Goal: Task Accomplishment & Management: Manage account settings

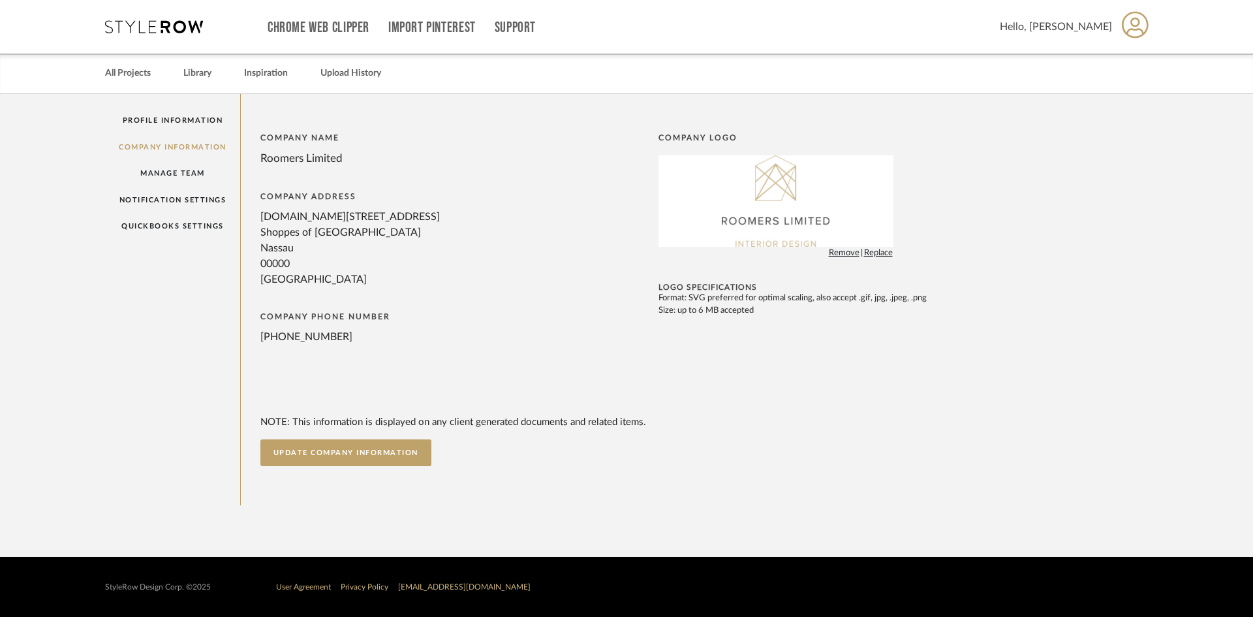
click at [1090, 27] on span "Hello, [PERSON_NAME]" at bounding box center [1056, 27] width 112 height 16
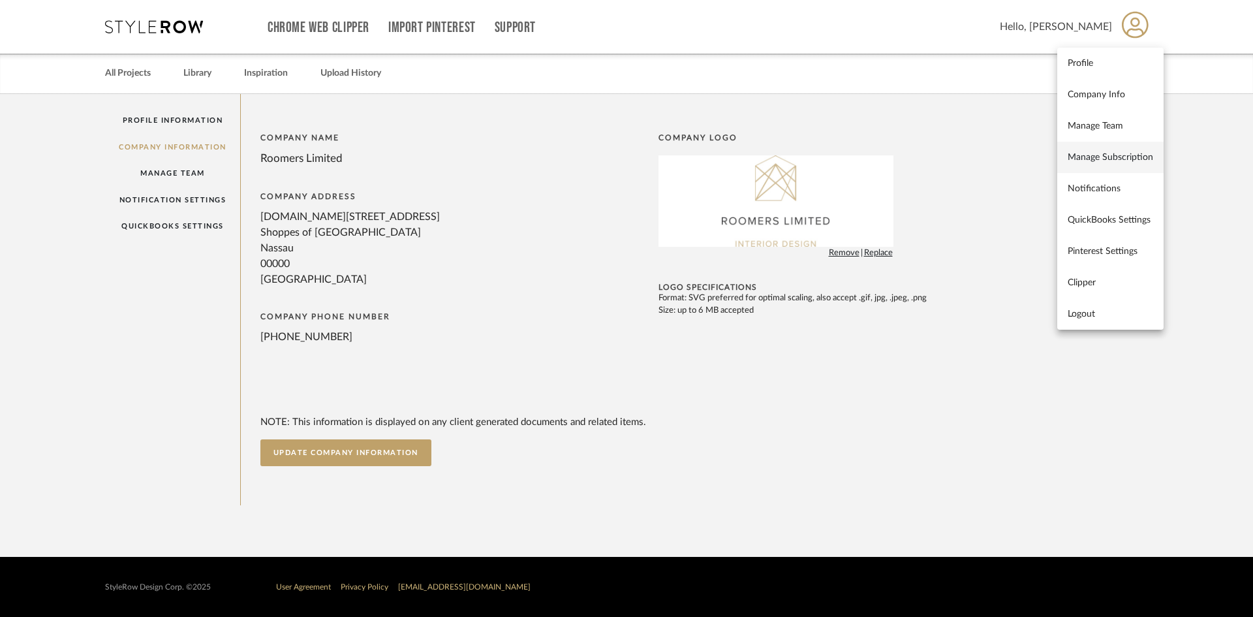
click at [1090, 156] on span "Manage Subscription" at bounding box center [1110, 156] width 85 height 11
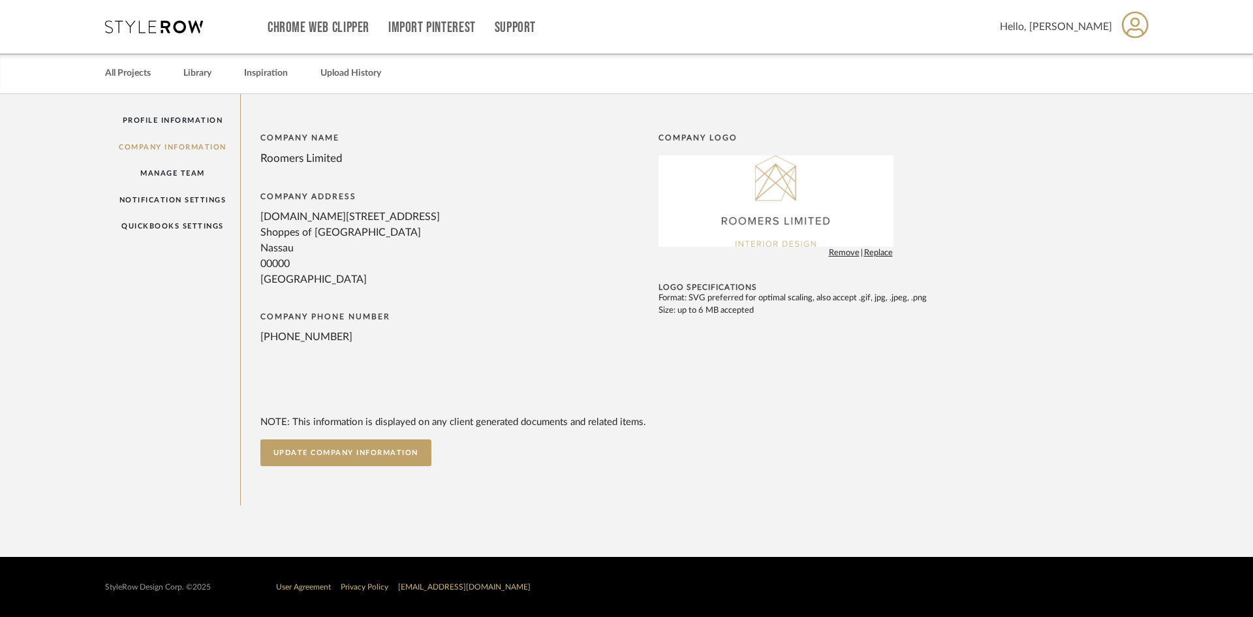
click at [1092, 25] on span "Hello, [PERSON_NAME]" at bounding box center [1056, 27] width 112 height 16
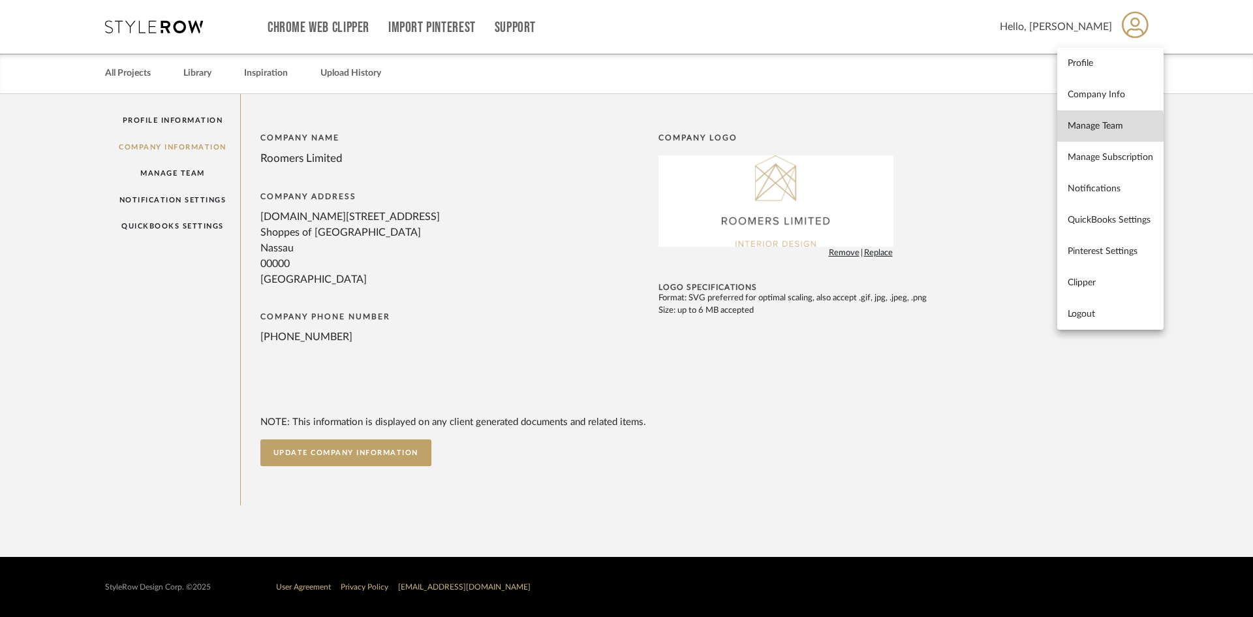
click at [1088, 131] on span "Manage Team" at bounding box center [1110, 125] width 85 height 11
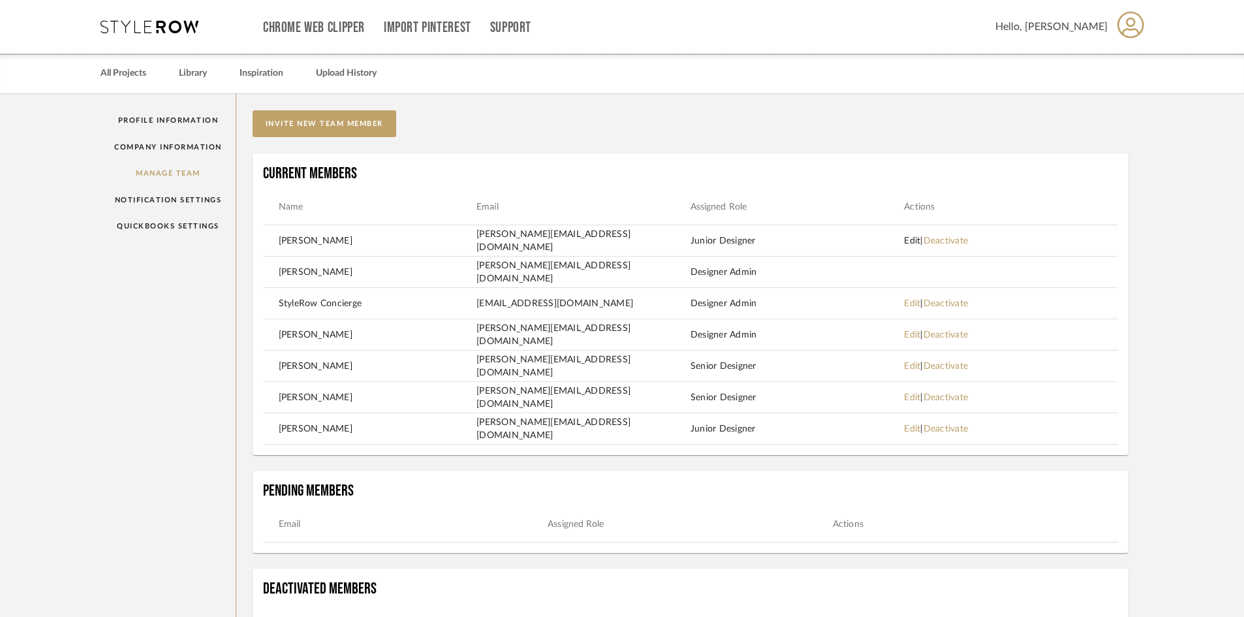
click at [912, 238] on link "Edit" at bounding box center [912, 240] width 16 height 9
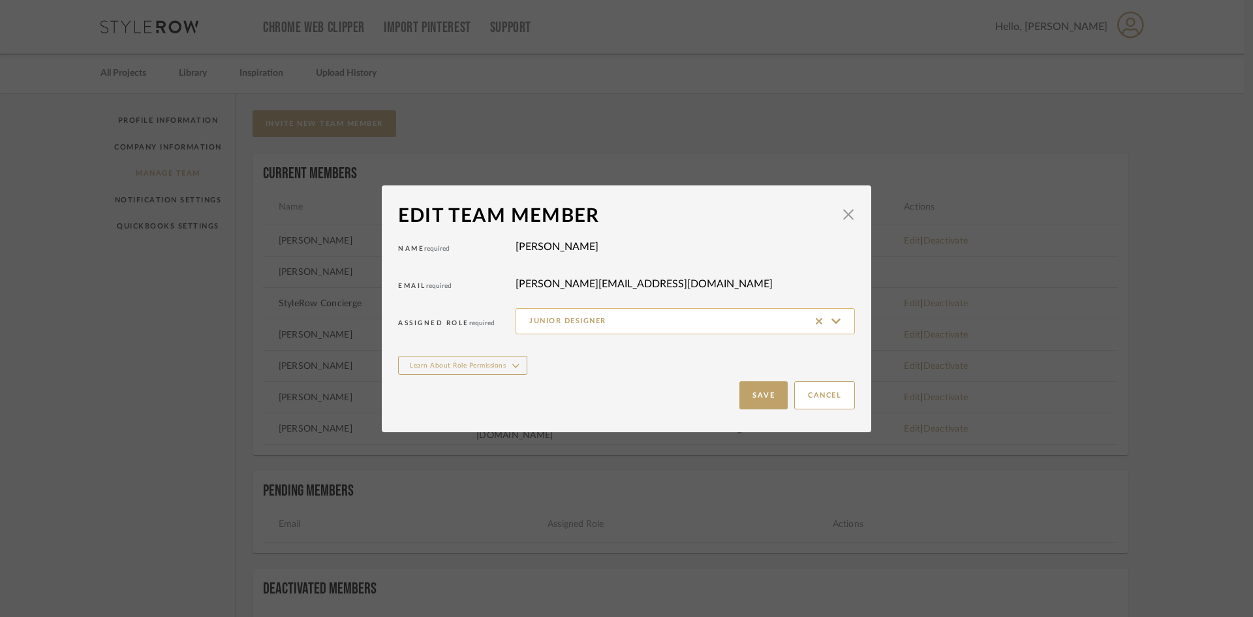
click at [837, 327] on input "Junior Designer" at bounding box center [685, 321] width 339 height 26
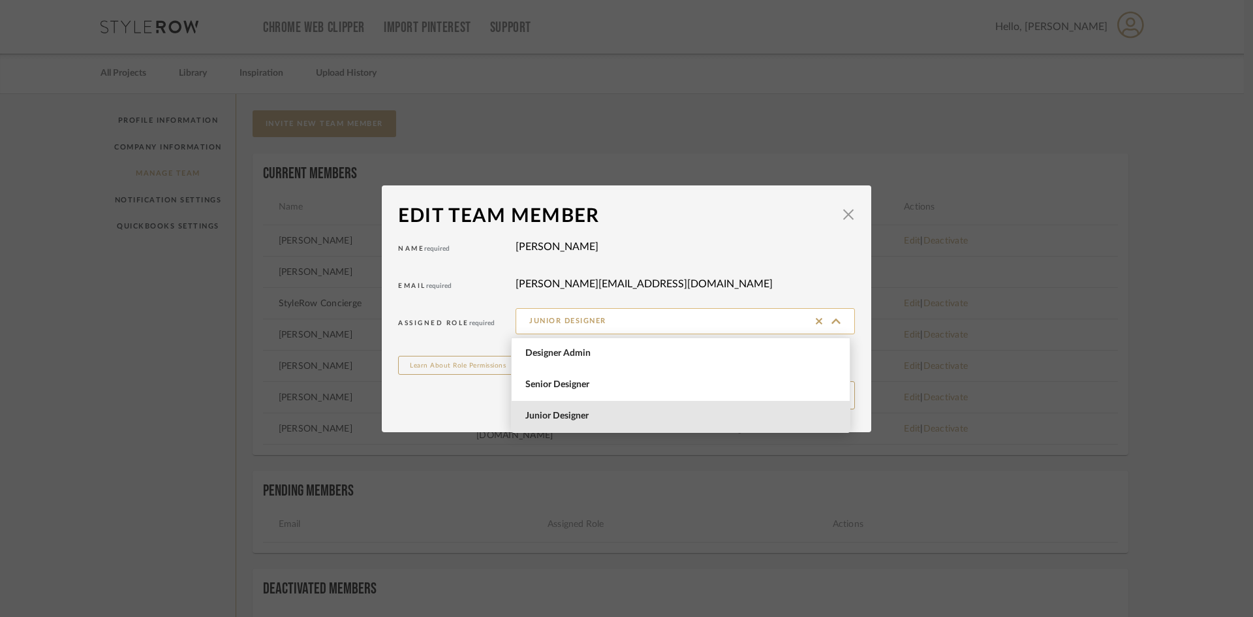
click at [837, 327] on input "Junior Designer" at bounding box center [685, 321] width 339 height 26
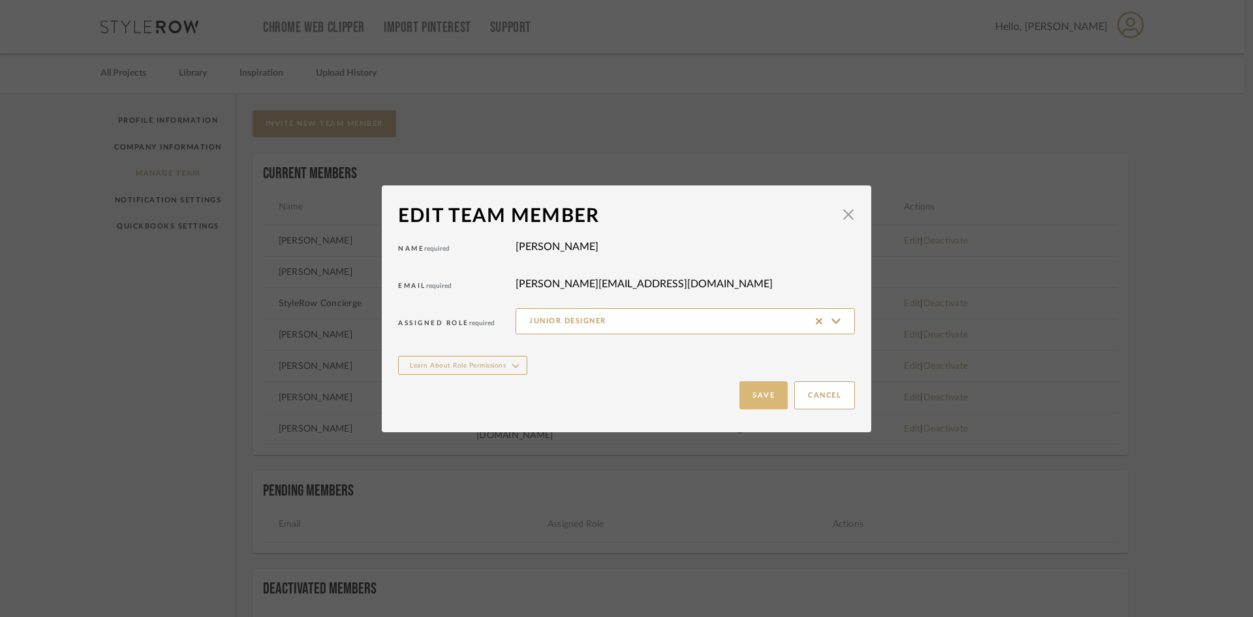
click at [756, 397] on button "Save" at bounding box center [763, 395] width 48 height 28
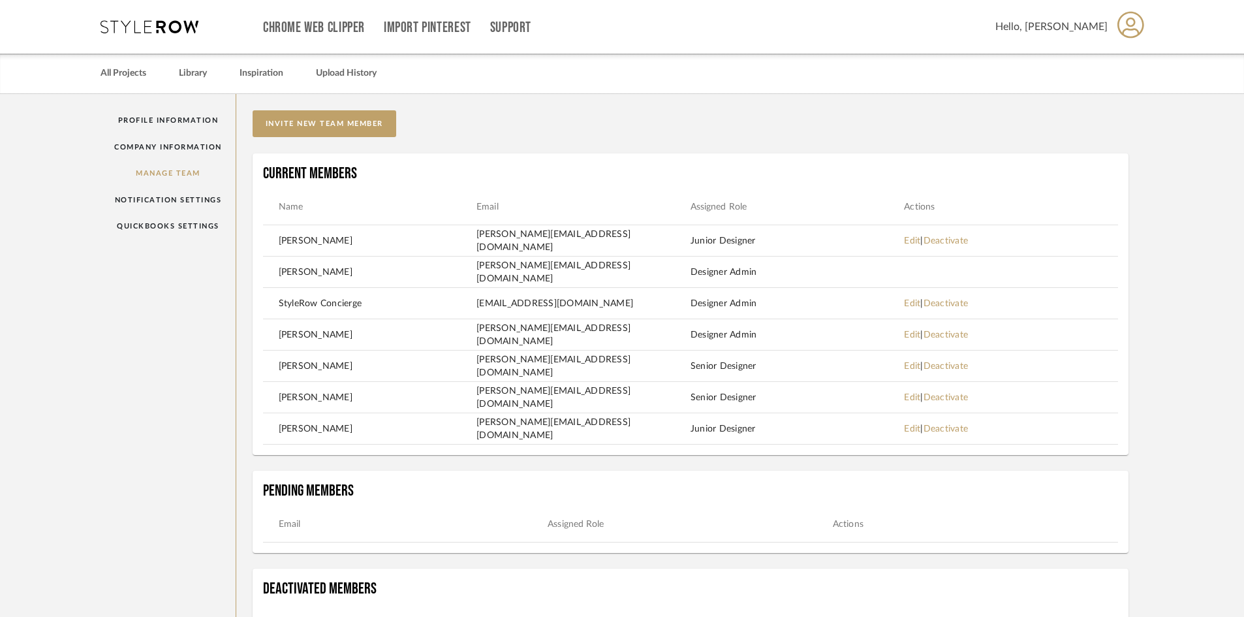
click at [1068, 28] on span "Hello, [PERSON_NAME]" at bounding box center [1051, 27] width 112 height 16
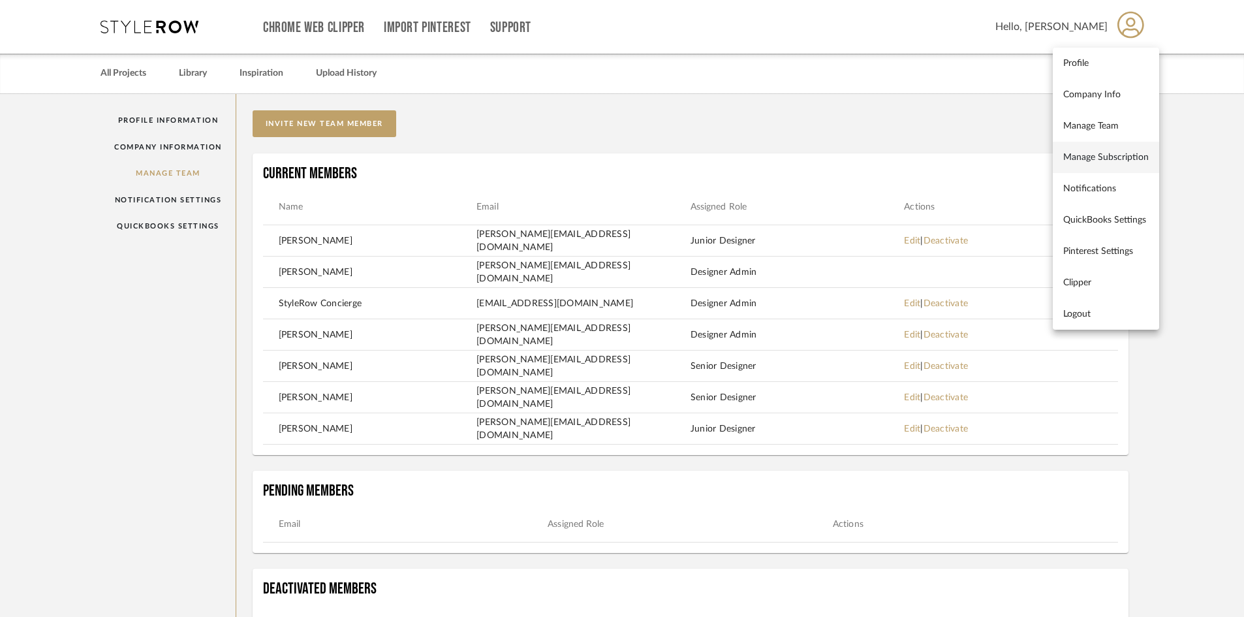
click at [1081, 159] on span "Manage Subscription" at bounding box center [1105, 156] width 85 height 11
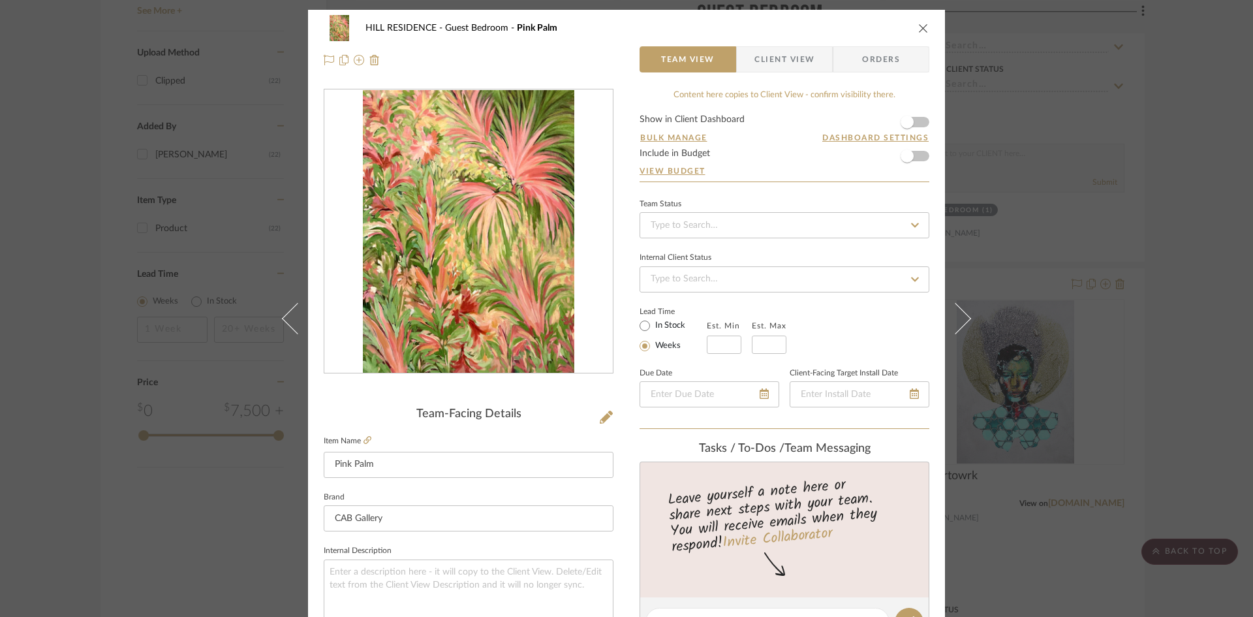
click at [918, 28] on icon "close" at bounding box center [923, 28] width 10 height 10
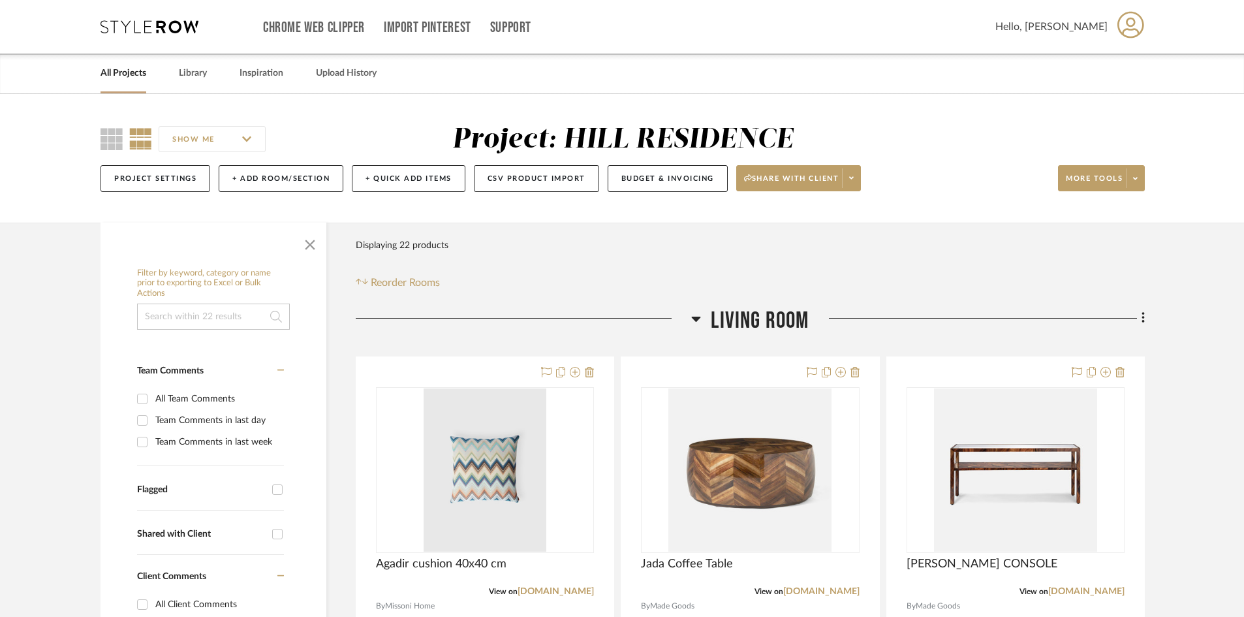
click at [1094, 27] on span "Hello, [PERSON_NAME]" at bounding box center [1051, 27] width 112 height 16
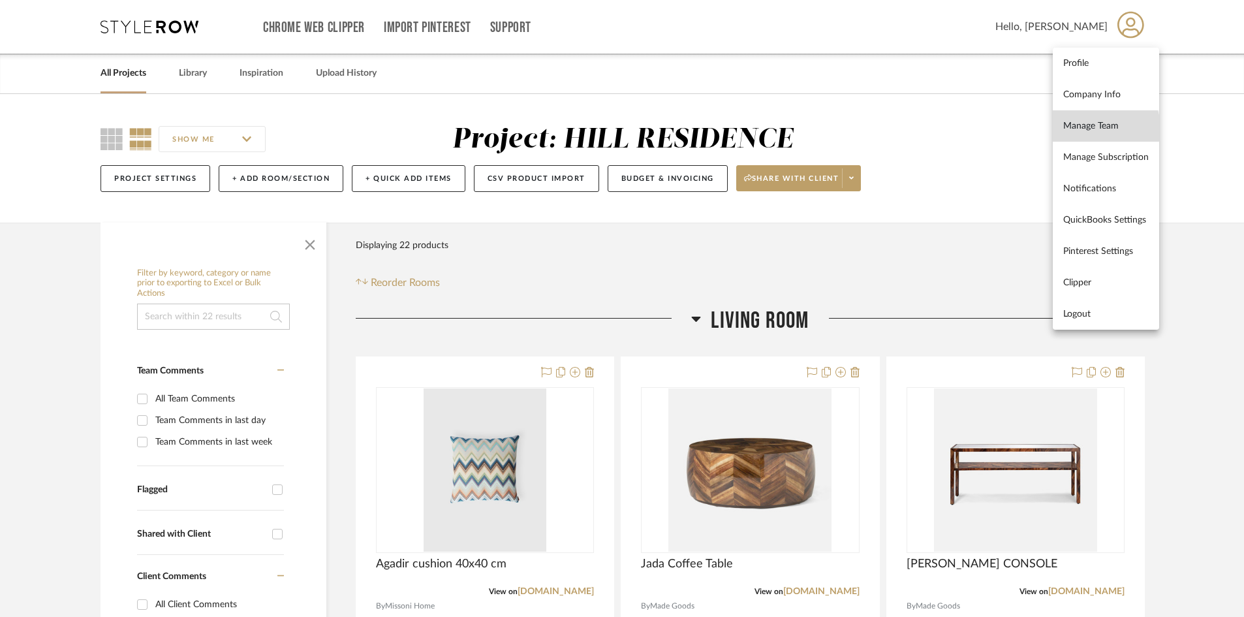
click at [1091, 128] on span "Manage Team" at bounding box center [1105, 125] width 85 height 11
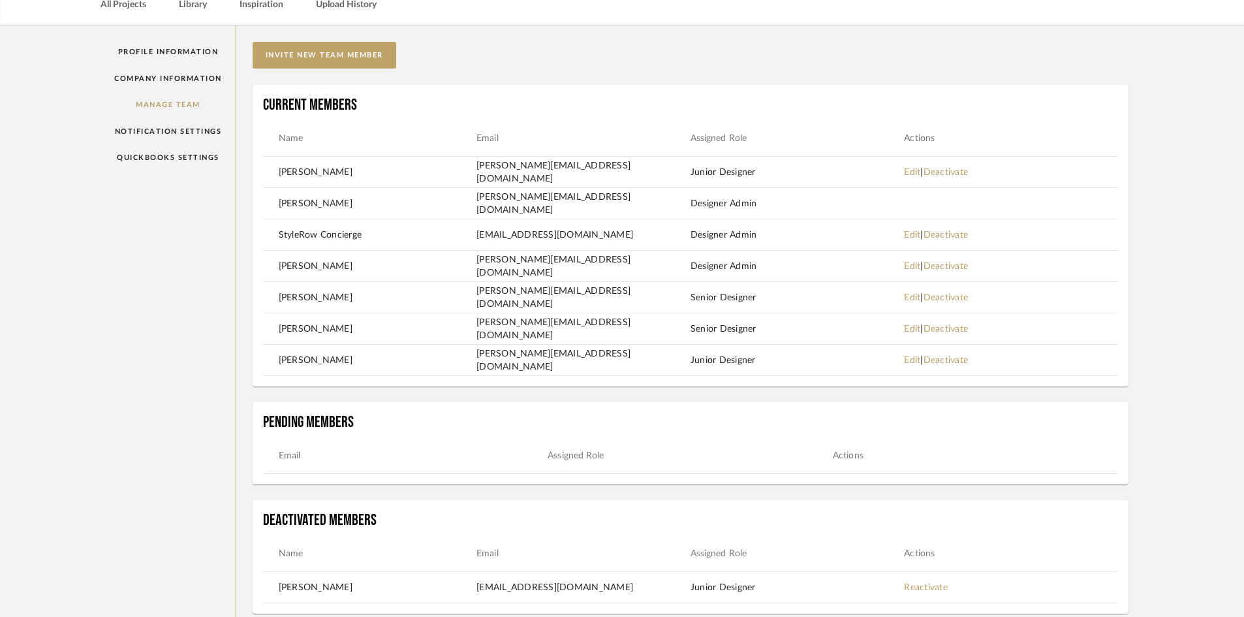
scroll to position [142, 0]
